Goal: Task Accomplishment & Management: Use online tool/utility

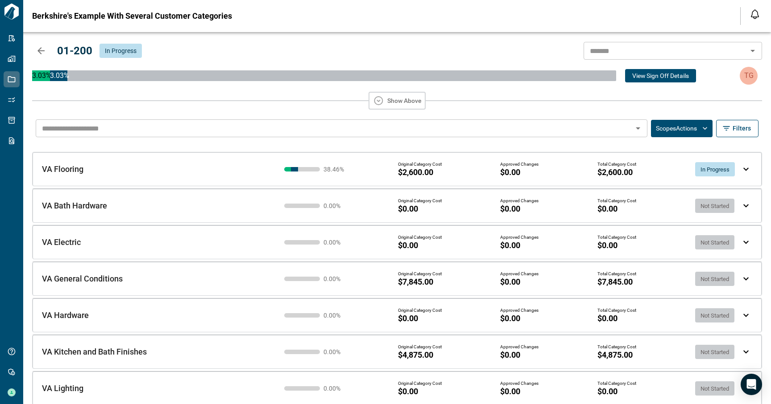
click at [735, 172] on div "38.46 % Original Category Cost $2,600.00 Approved Changes $0.00 Total Category …" at bounding box center [511, 169] width 462 height 22
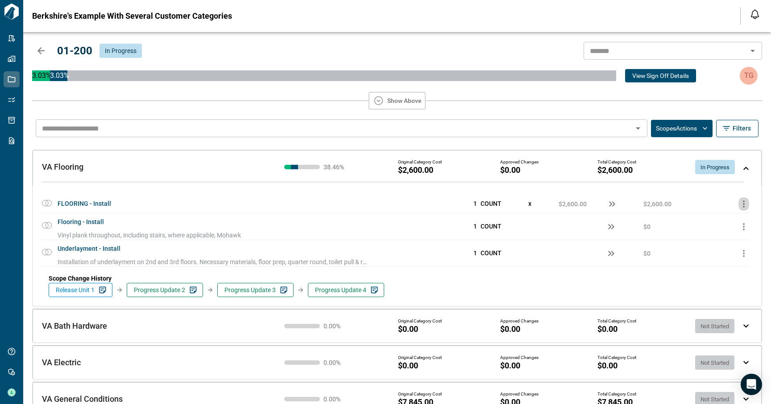
click at [742, 202] on icon "button" at bounding box center [743, 204] width 2 height 7
click at [731, 220] on span "Add Price Change" at bounding box center [720, 224] width 56 height 8
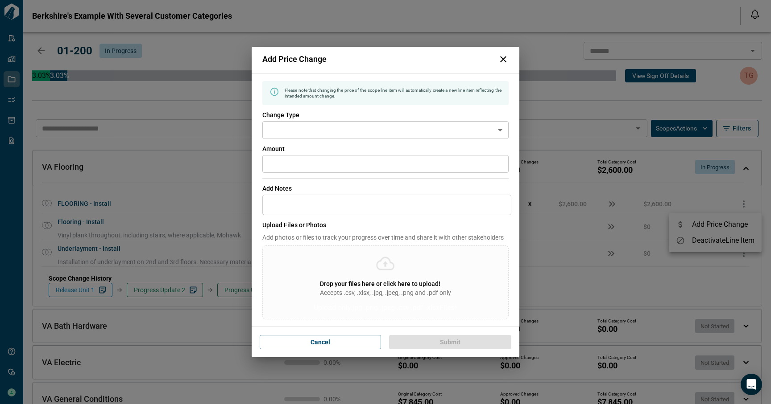
click at [365, 164] on input "*" at bounding box center [385, 164] width 246 height 18
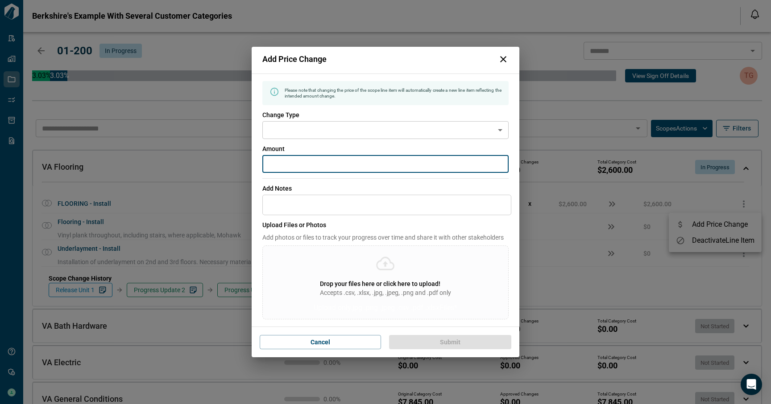
click at [365, 164] on input "*" at bounding box center [385, 164] width 246 height 18
type input "*****"
